Goal: Share content

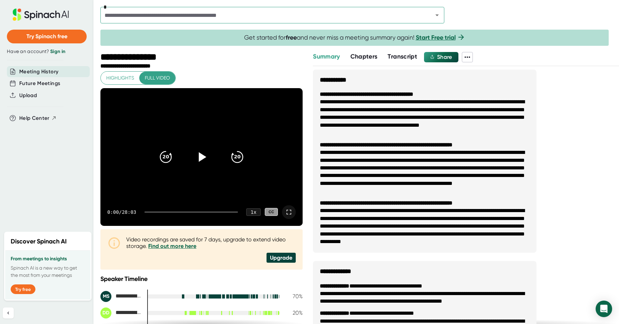
click at [285, 215] on icon at bounding box center [289, 212] width 8 height 8
click at [450, 55] on span "Share" at bounding box center [444, 57] width 15 height 7
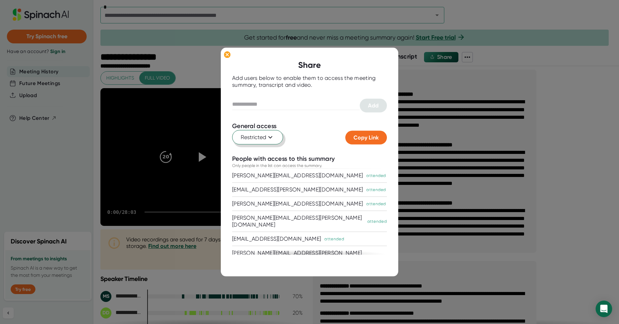
click at [268, 140] on icon at bounding box center [270, 137] width 8 height 8
click at [262, 166] on div "Anyone with the link" at bounding box center [235, 166] width 96 height 12
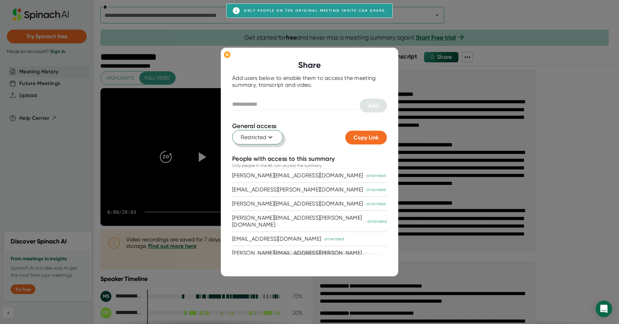
click at [425, 32] on div at bounding box center [309, 162] width 619 height 324
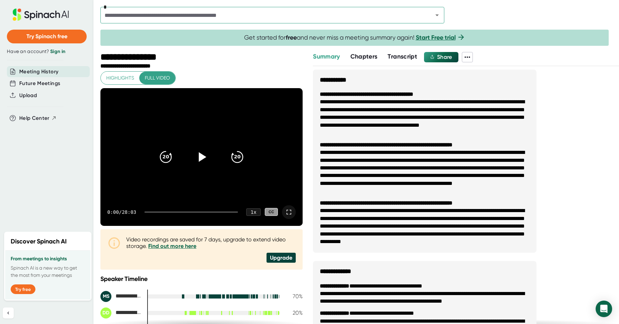
click at [149, 258] on div "Video recordings are saved for 7 days, upgrade to extend video storage. Find ou…" at bounding box center [211, 249] width 170 height 26
click at [130, 59] on div "**********" at bounding box center [133, 57] width 66 height 11
click at [48, 81] on span "Future Meetings" at bounding box center [39, 83] width 41 height 8
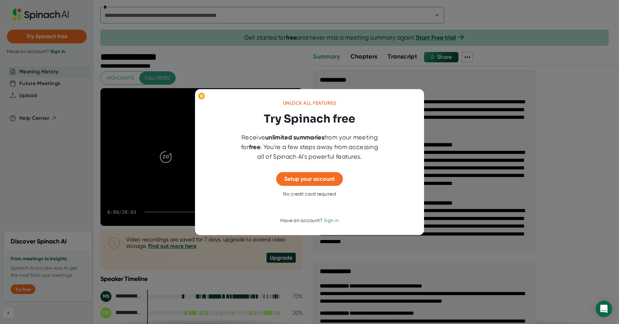
click at [104, 100] on div at bounding box center [309, 162] width 619 height 324
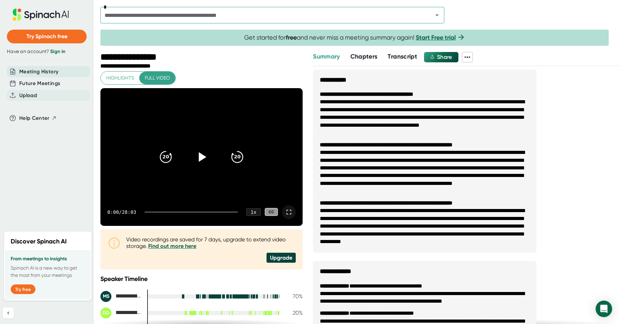
click at [43, 94] on div "Upload" at bounding box center [48, 95] width 83 height 11
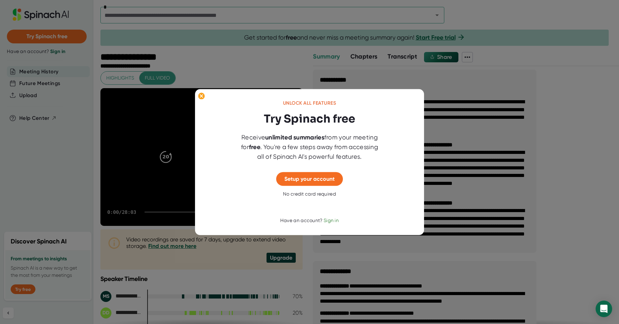
click at [156, 107] on div at bounding box center [309, 162] width 619 height 324
